Goal: Task Accomplishment & Management: Manage account settings

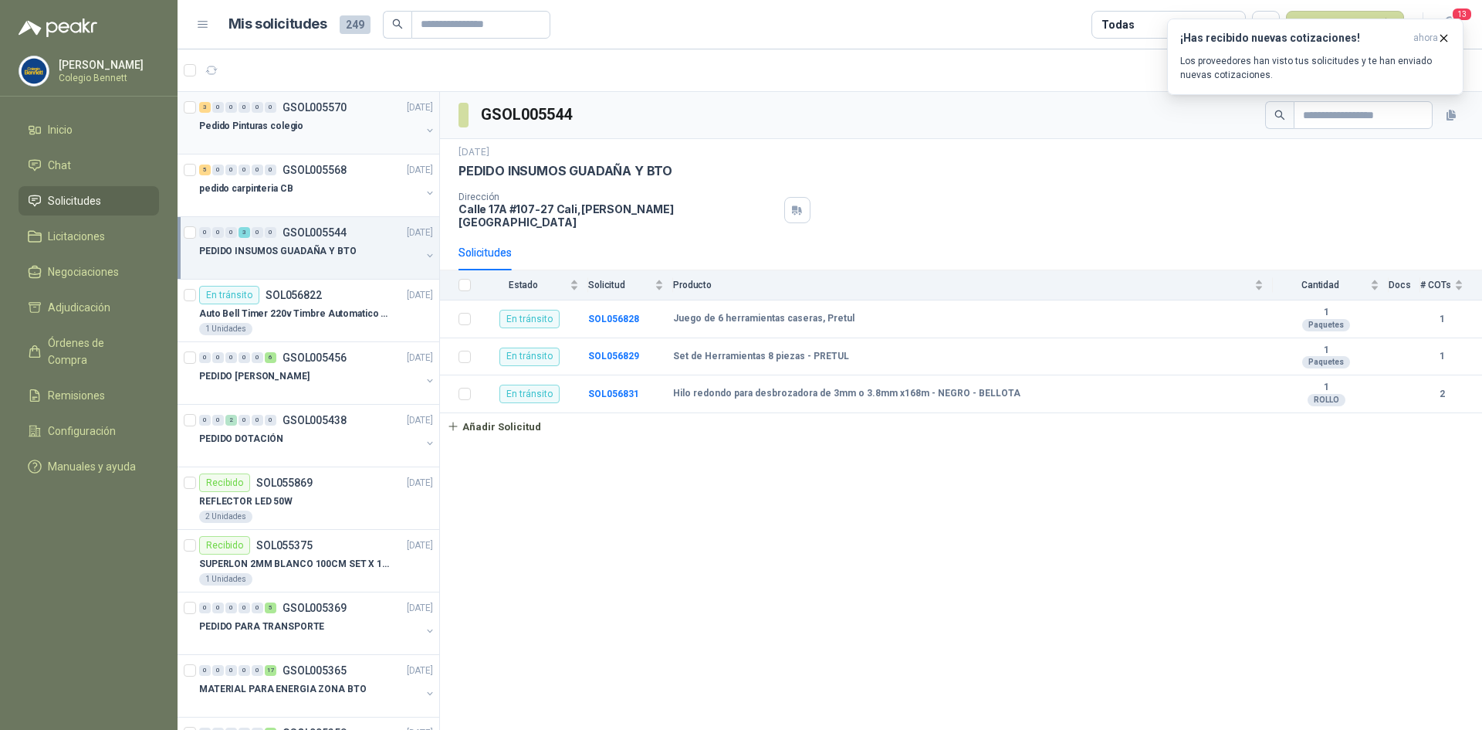
click at [303, 122] on div "Pedido Pinturas colegio" at bounding box center [310, 126] width 222 height 19
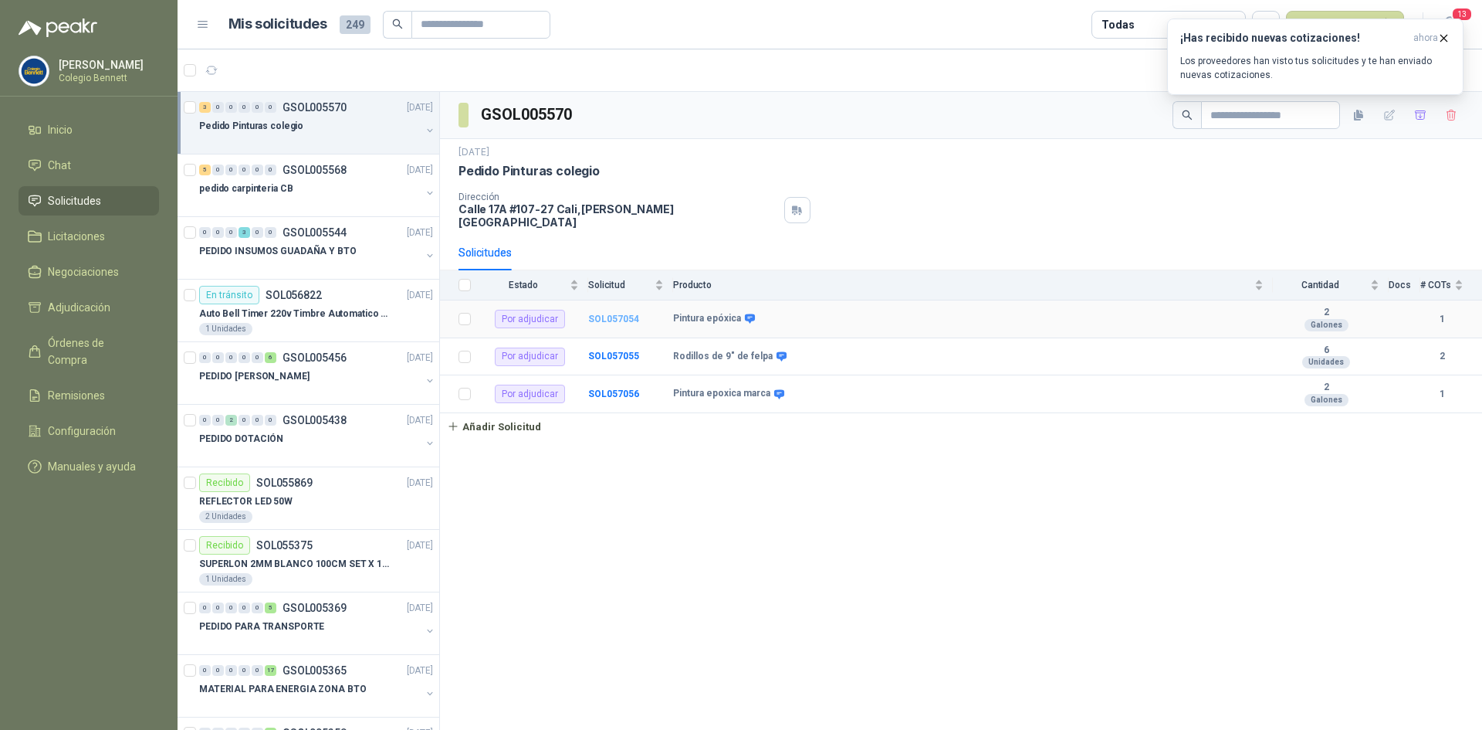
click at [619, 313] on b "SOL057054" at bounding box center [613, 318] width 51 height 11
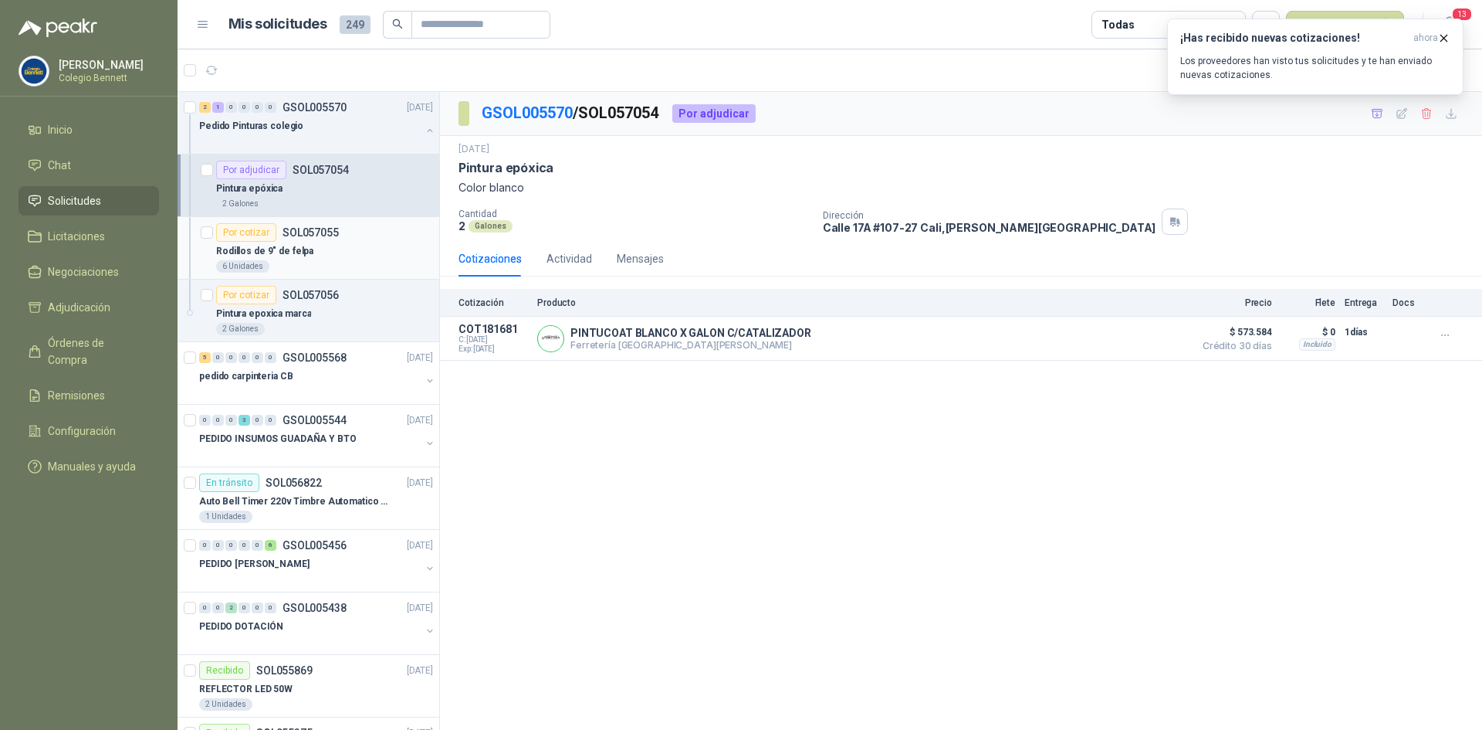
click at [303, 236] on p "SOL057055" at bounding box center [311, 232] width 56 height 11
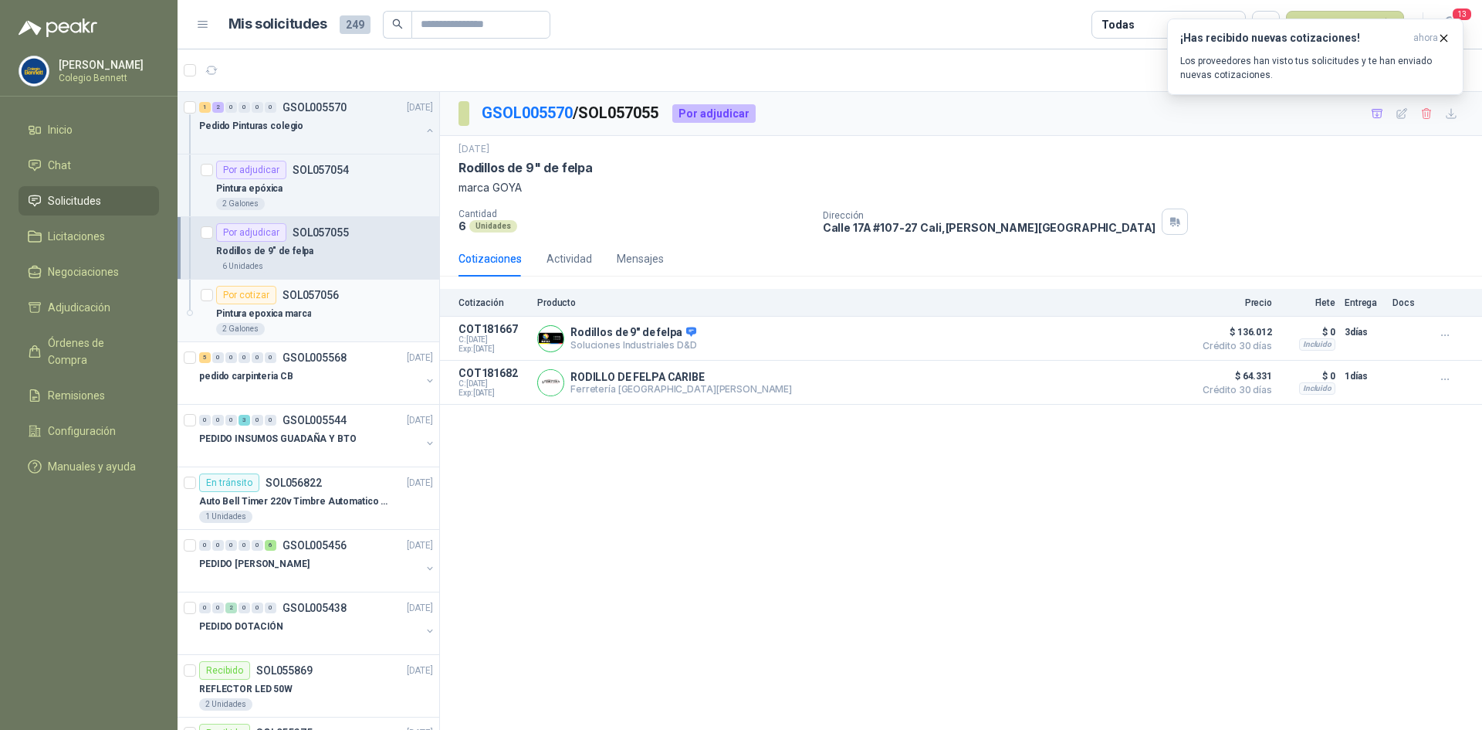
click at [350, 304] on div "Pintura epoxica marca" at bounding box center [324, 313] width 217 height 19
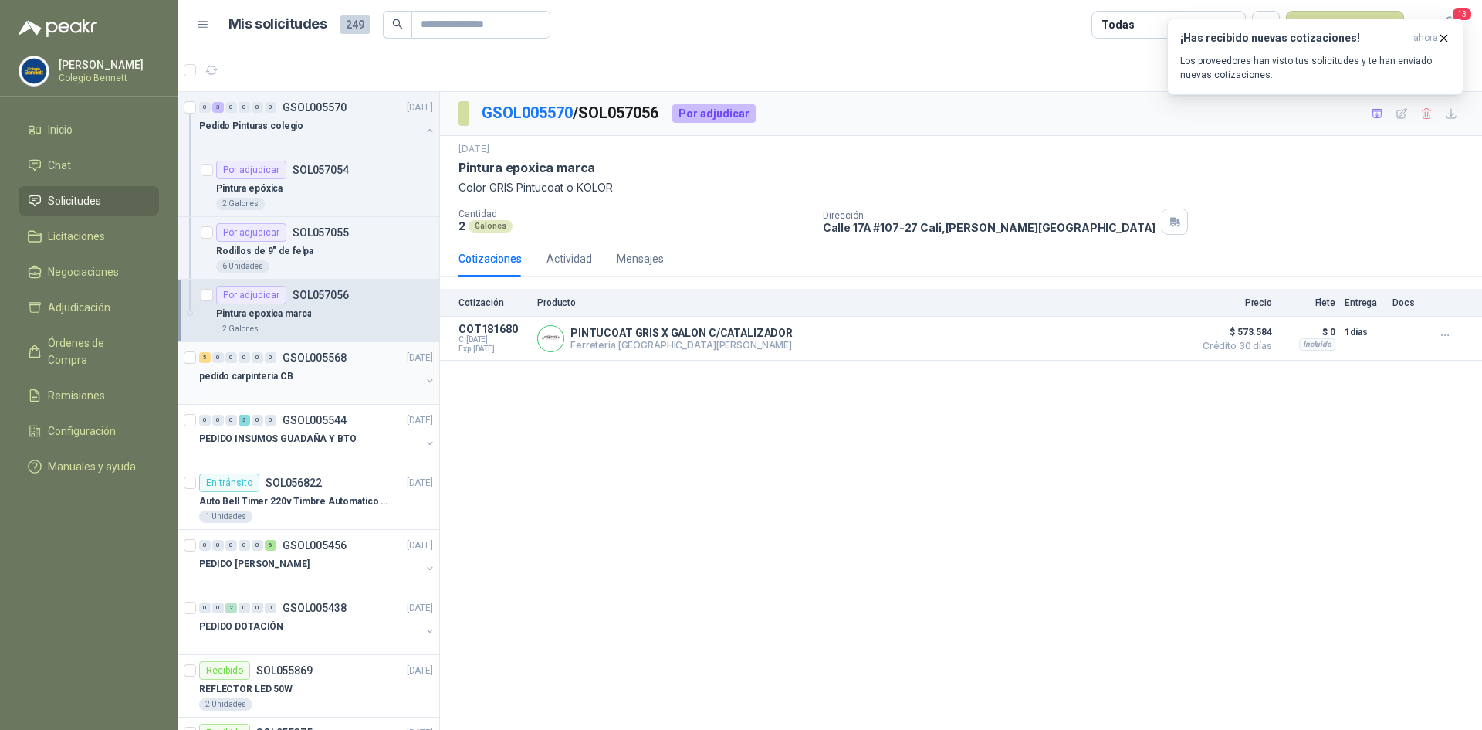
click at [351, 360] on div "5 0 0 0 0 0 GSOL005568 [DATE]" at bounding box center [317, 357] width 237 height 19
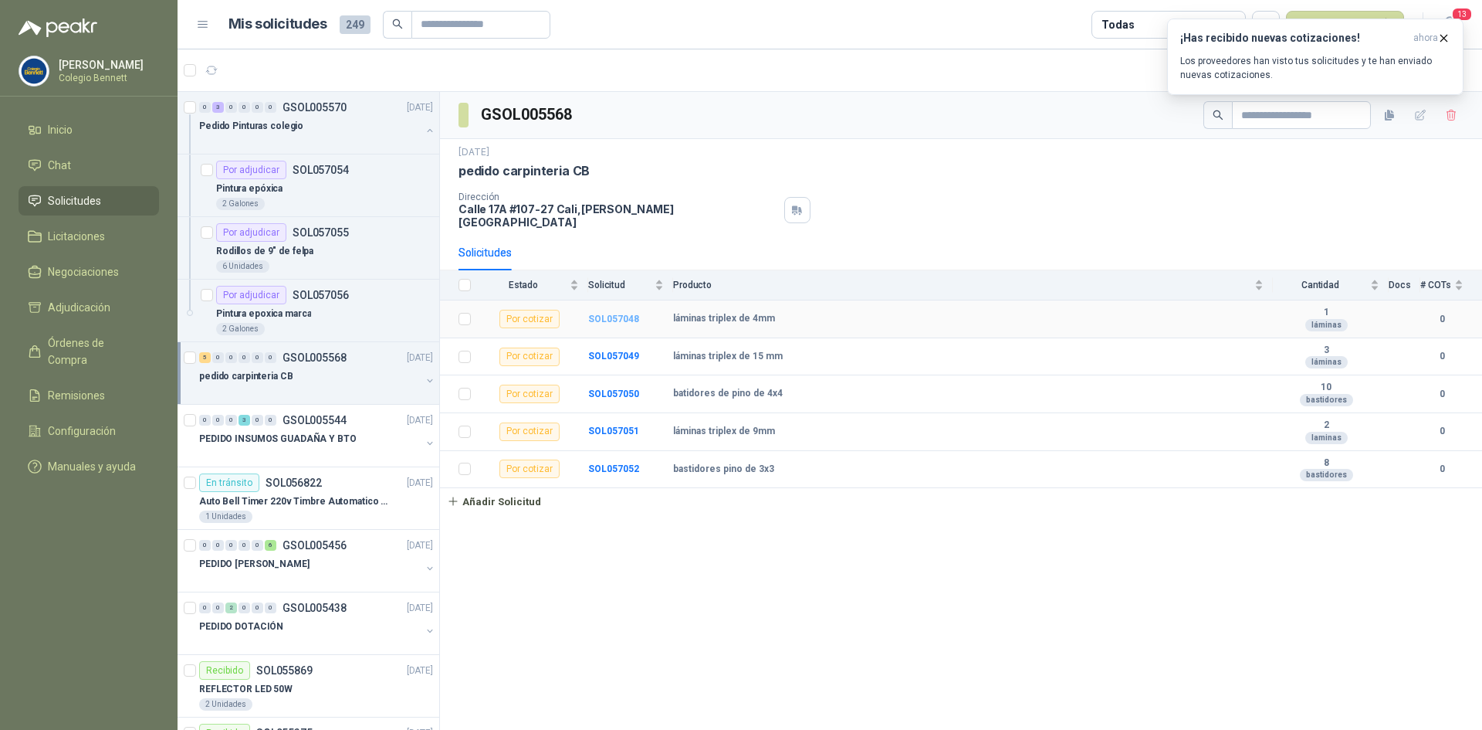
click at [619, 313] on b "SOL057048" at bounding box center [613, 318] width 51 height 11
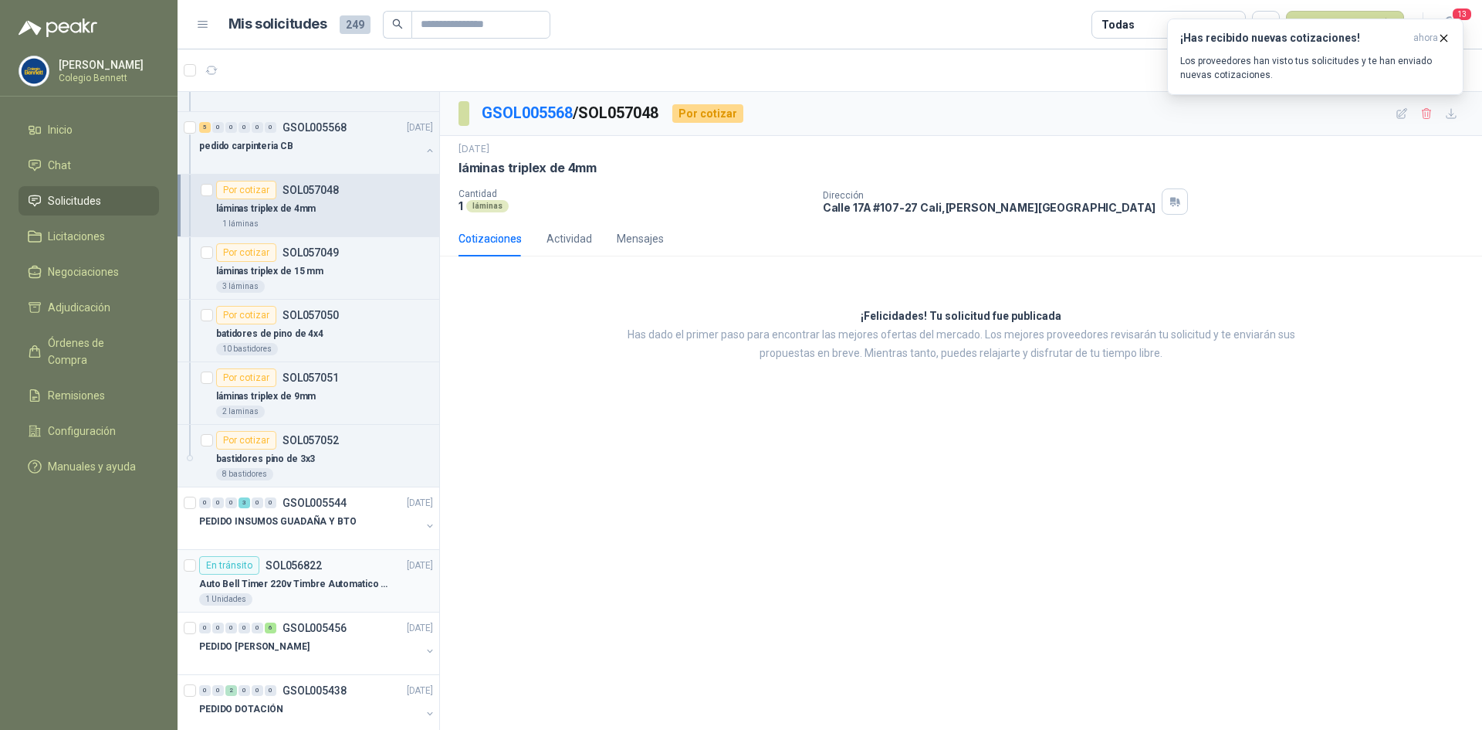
scroll to position [232, 0]
click at [313, 513] on p "PEDIDO INSUMOS GUADAÑA Y BTO" at bounding box center [278, 520] width 158 height 15
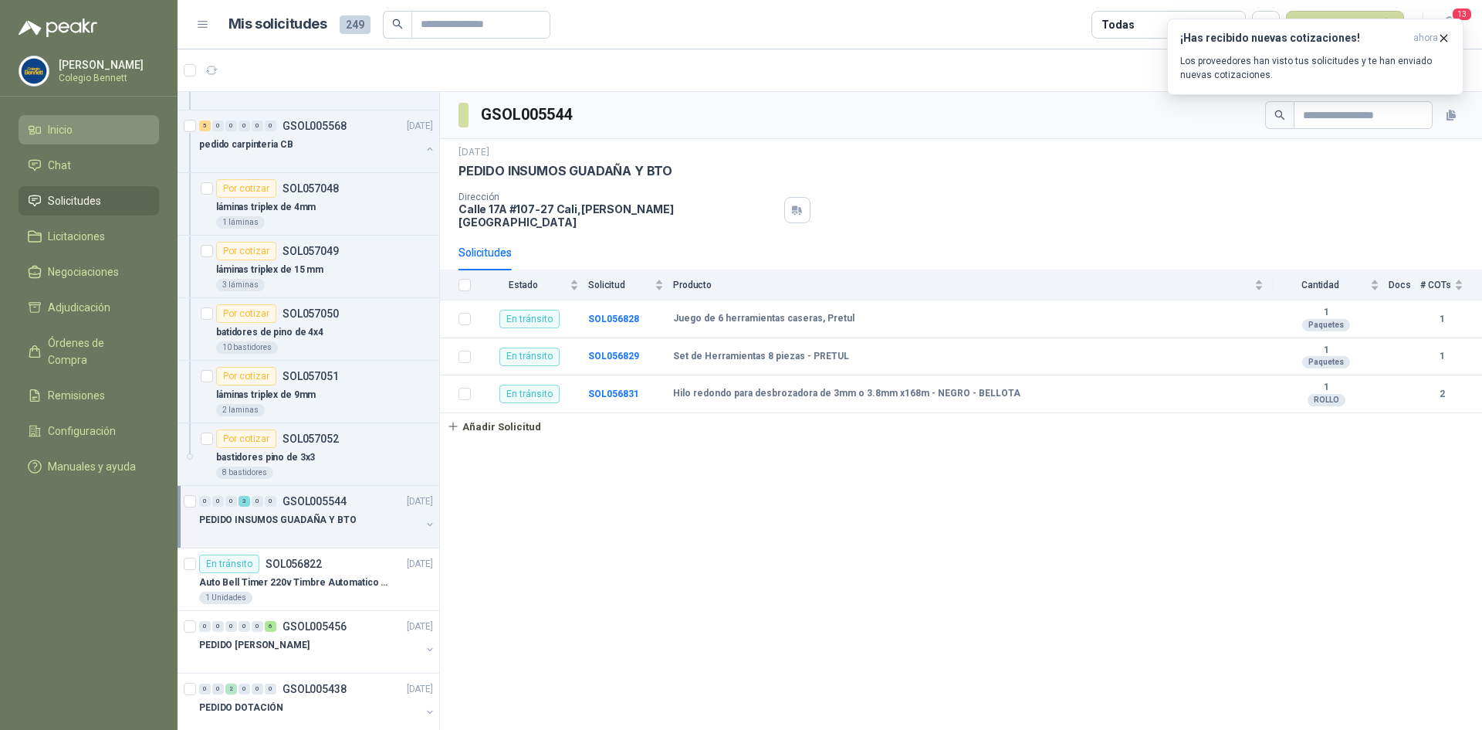
click at [56, 124] on span "Inicio" at bounding box center [60, 129] width 25 height 17
